Goal: Task Accomplishment & Management: Manage account settings

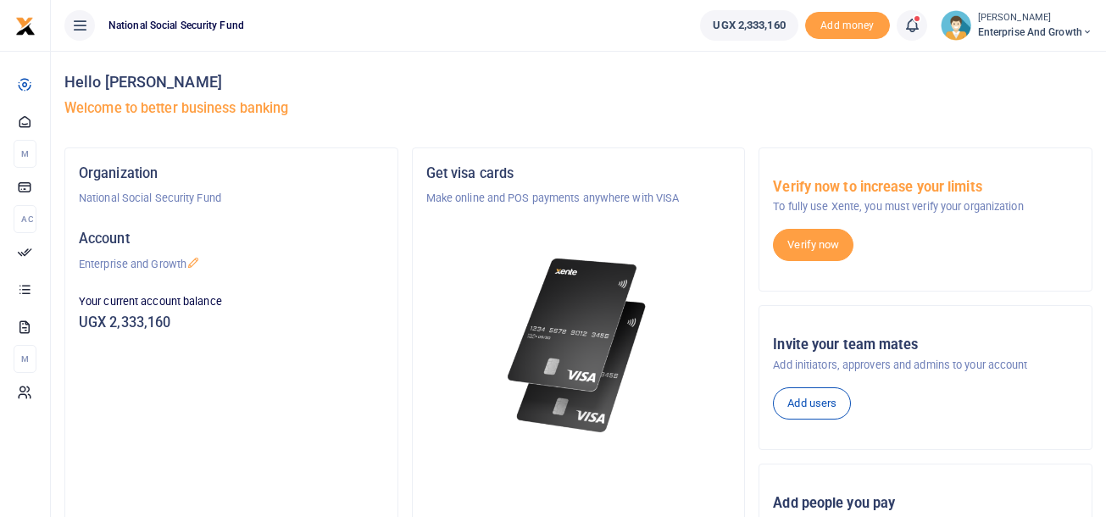
click at [912, 29] on icon at bounding box center [911, 25] width 17 height 19
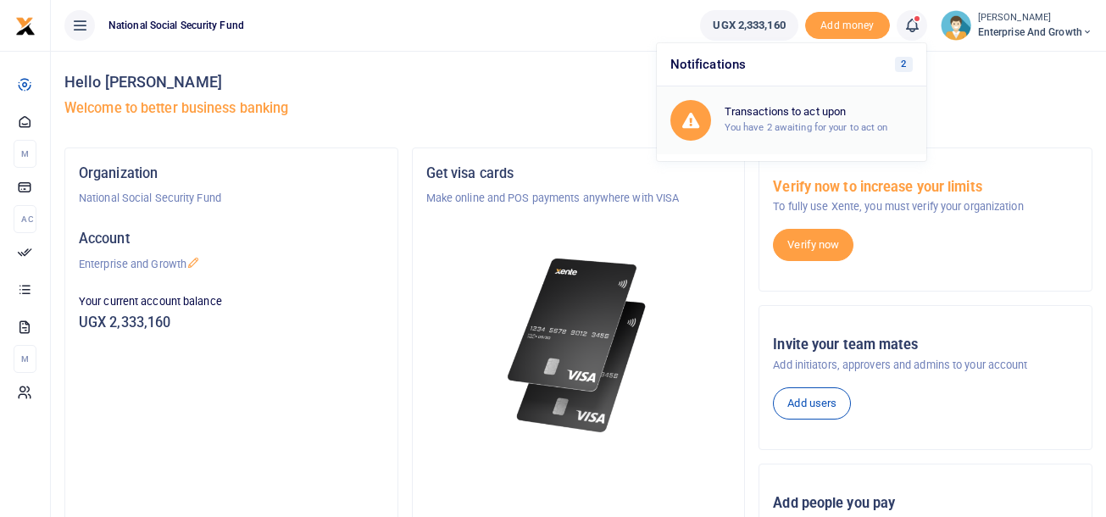
click at [823, 109] on h6 "Transactions to act upon" at bounding box center [818, 112] width 188 height 14
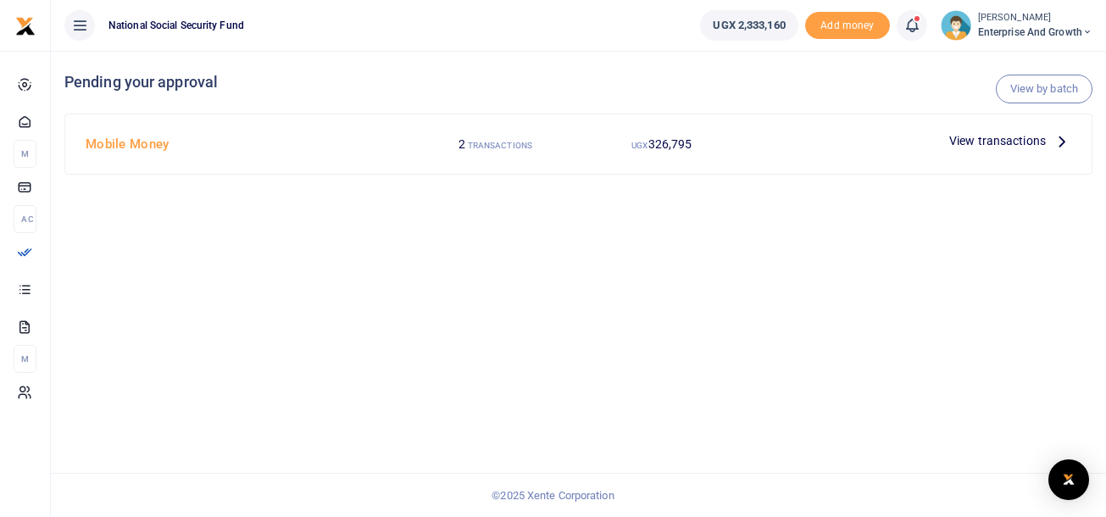
click at [988, 144] on span "View transactions" at bounding box center [997, 140] width 97 height 19
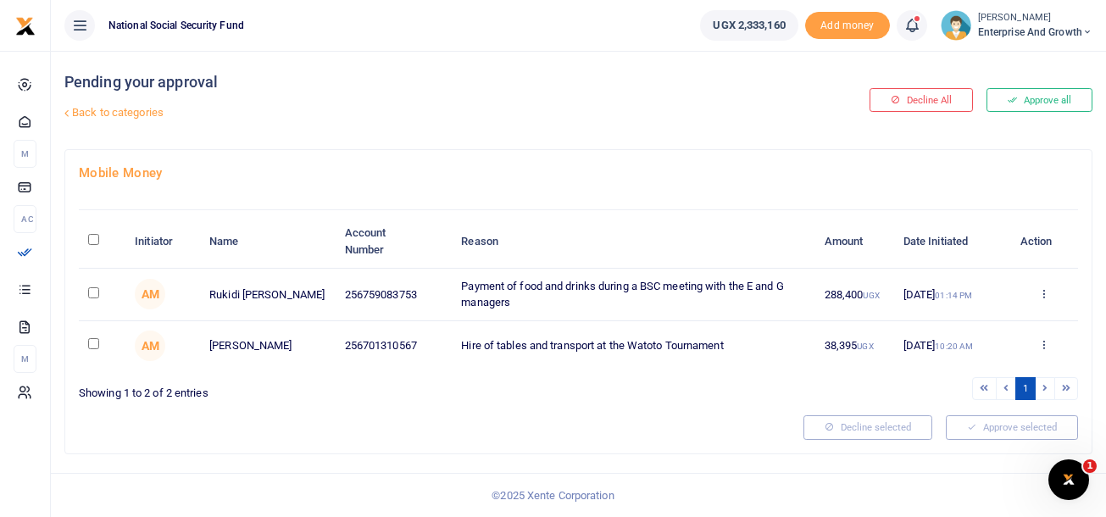
click at [92, 290] on input "checkbox" at bounding box center [93, 292] width 11 height 11
checkbox input "true"
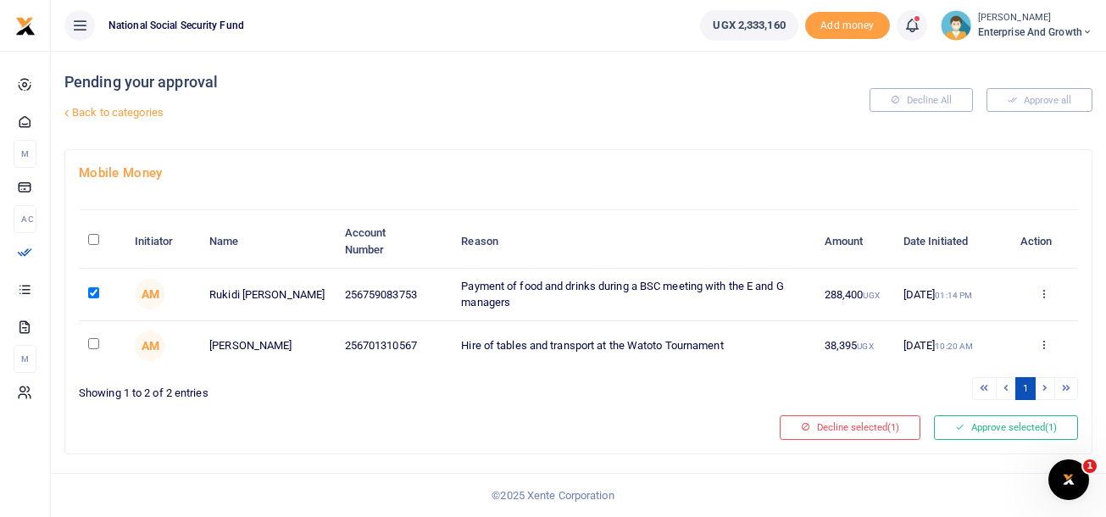
click at [95, 343] on input "checkbox" at bounding box center [93, 343] width 11 height 11
checkbox input "true"
click at [994, 433] on button "Approve selected (2)" at bounding box center [1006, 427] width 144 height 24
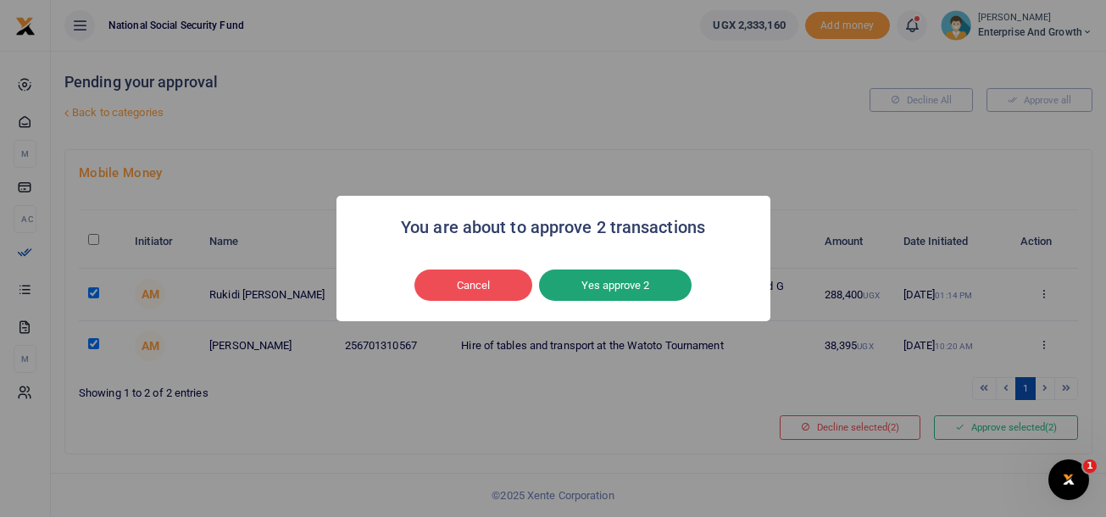
click at [620, 278] on button "Yes approve 2" at bounding box center [615, 285] width 152 height 32
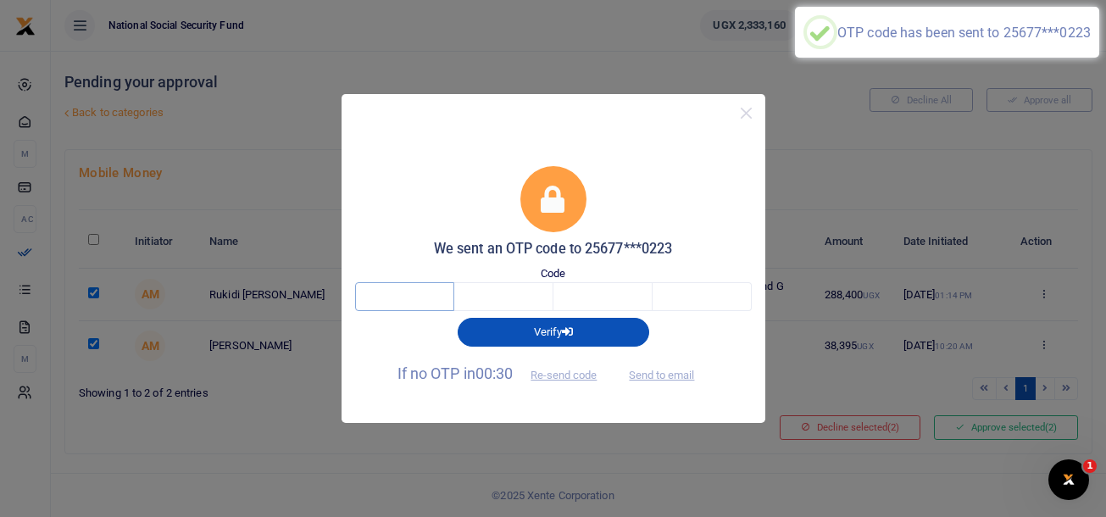
click at [412, 298] on input "text" at bounding box center [404, 296] width 99 height 29
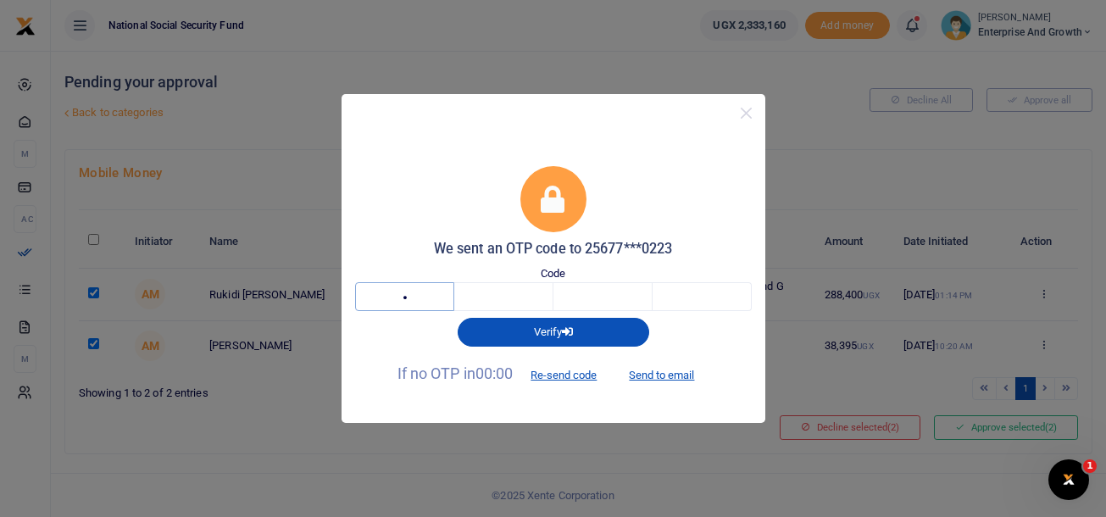
type input "2"
type input "3"
type input "0"
type input "7"
